Goal: Navigation & Orientation: Find specific page/section

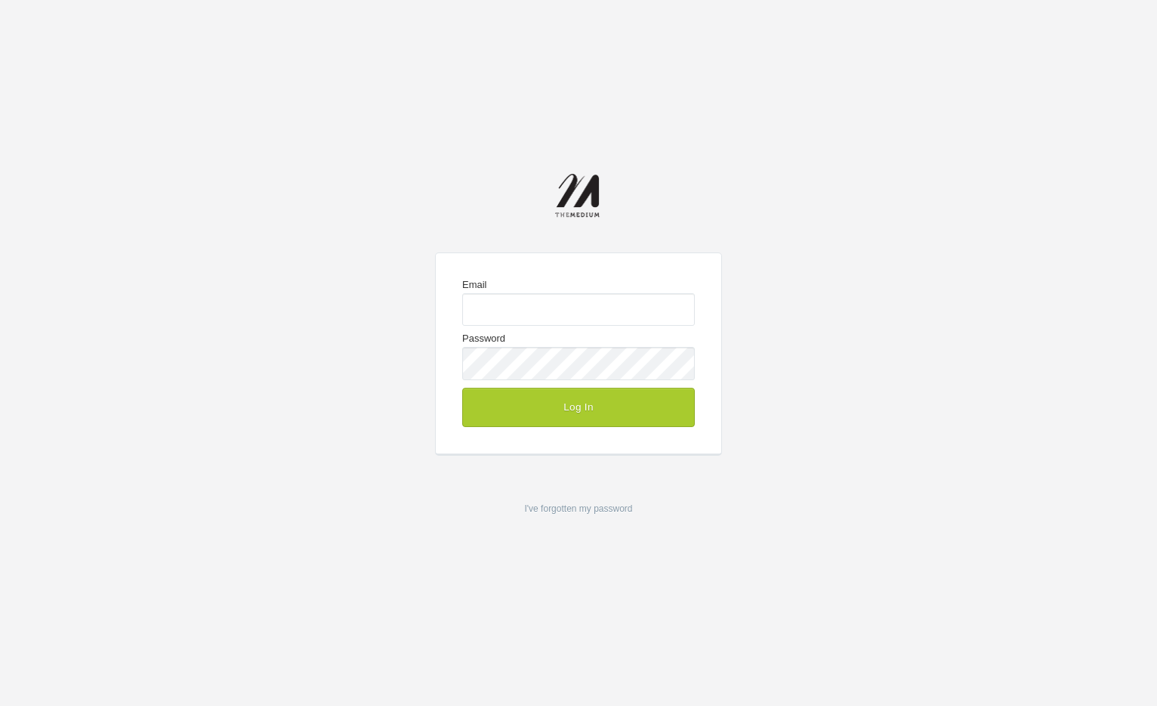
type input "[PERSON_NAME][EMAIL_ADDRESS][DOMAIN_NAME]"
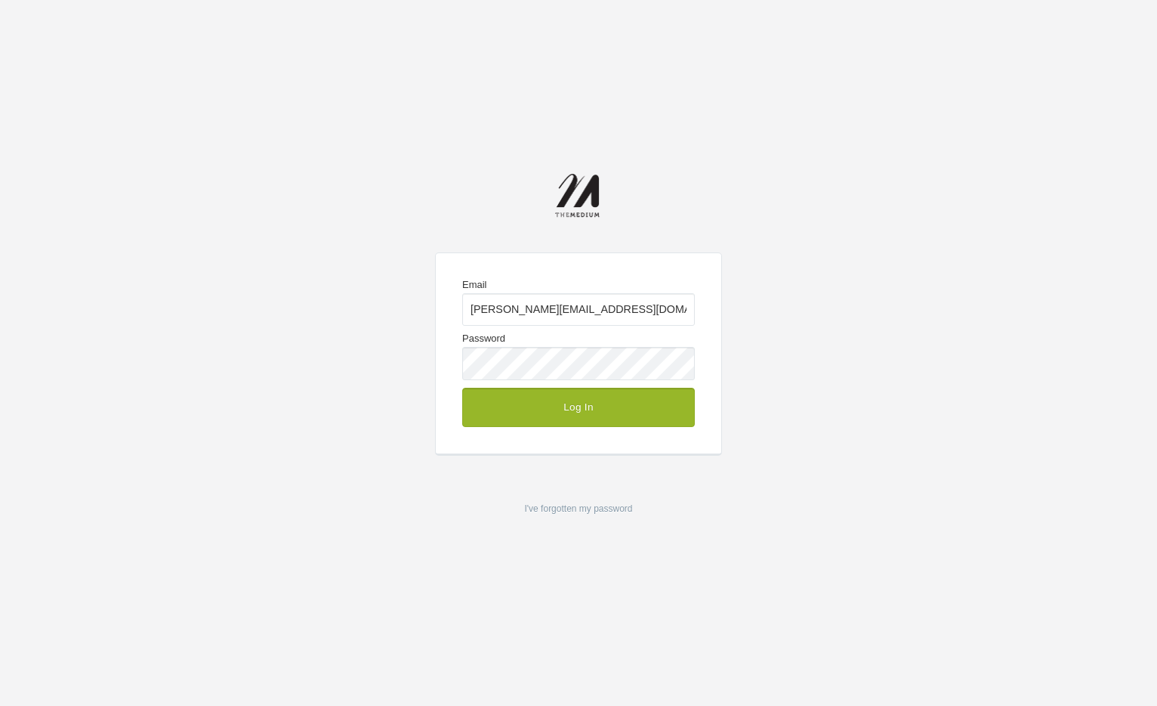
click at [555, 414] on button "Log In" at bounding box center [578, 407] width 233 height 39
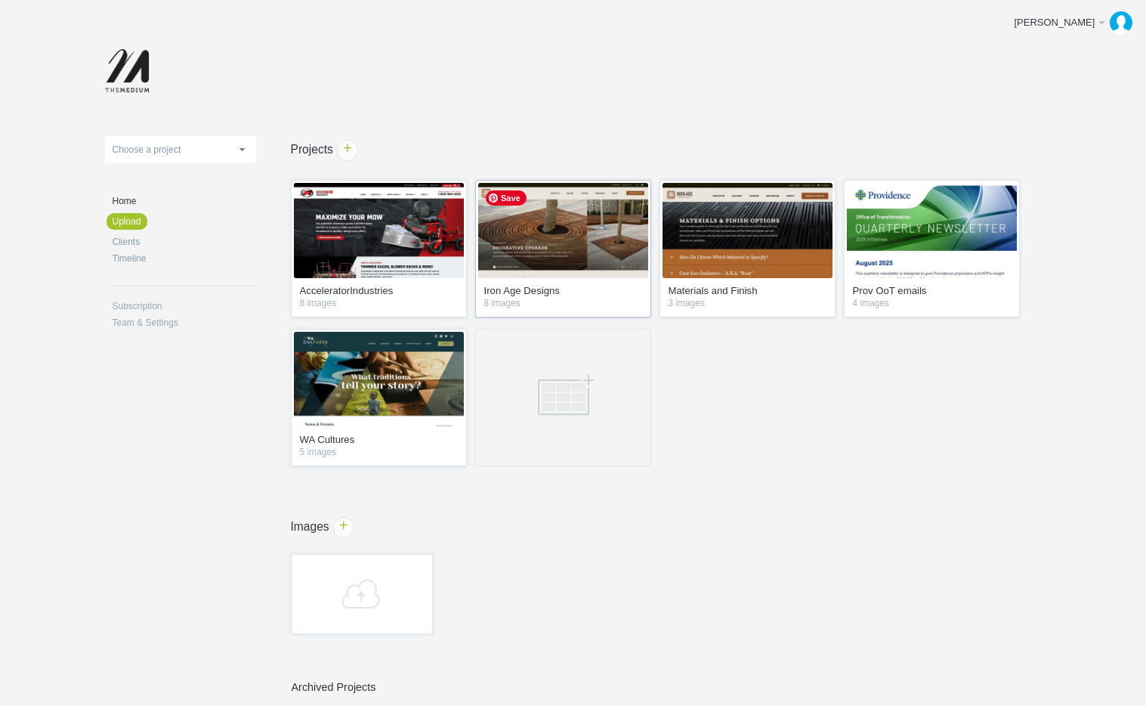
click at [589, 242] on img at bounding box center [563, 230] width 170 height 95
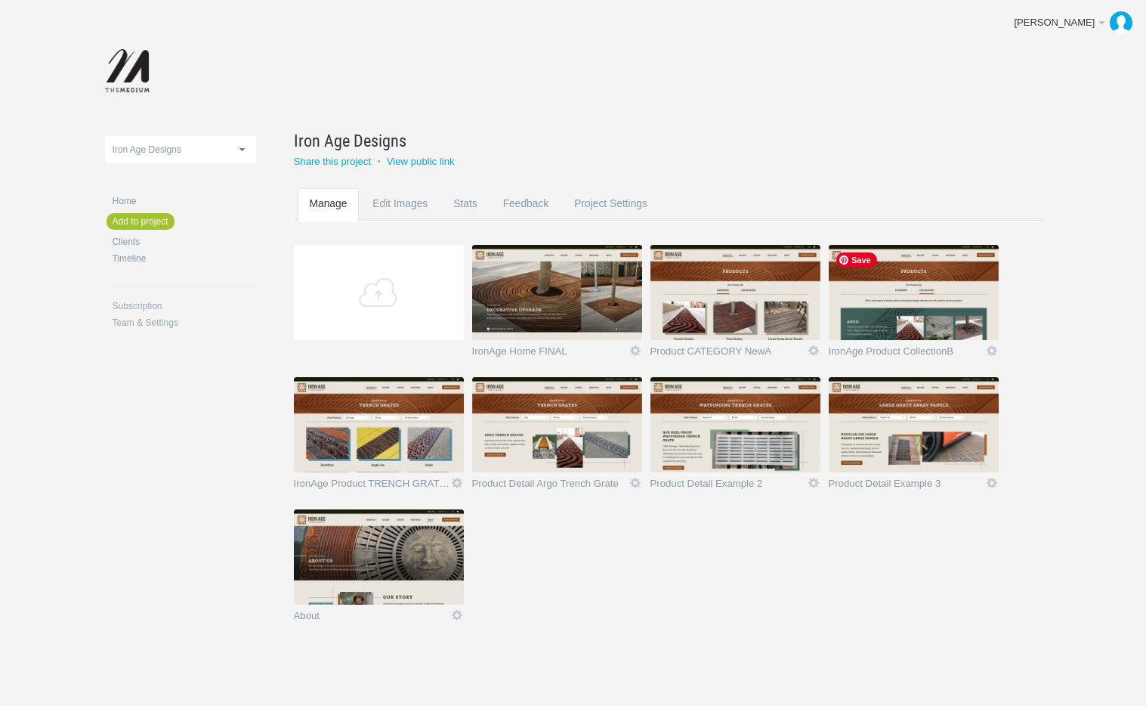
click at [920, 307] on img at bounding box center [914, 292] width 170 height 95
